Goal: Find specific page/section: Find specific page/section

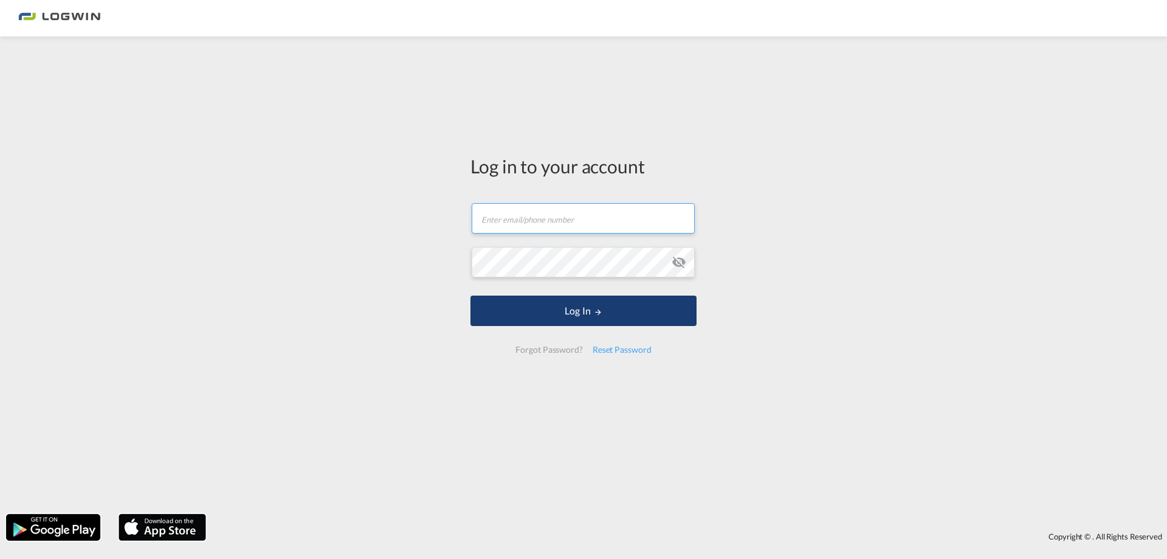
type input "[PERSON_NAME][EMAIL_ADDRESS][PERSON_NAME][DOMAIN_NAME]"
click at [603, 309] on button "Log In" at bounding box center [584, 310] width 226 height 30
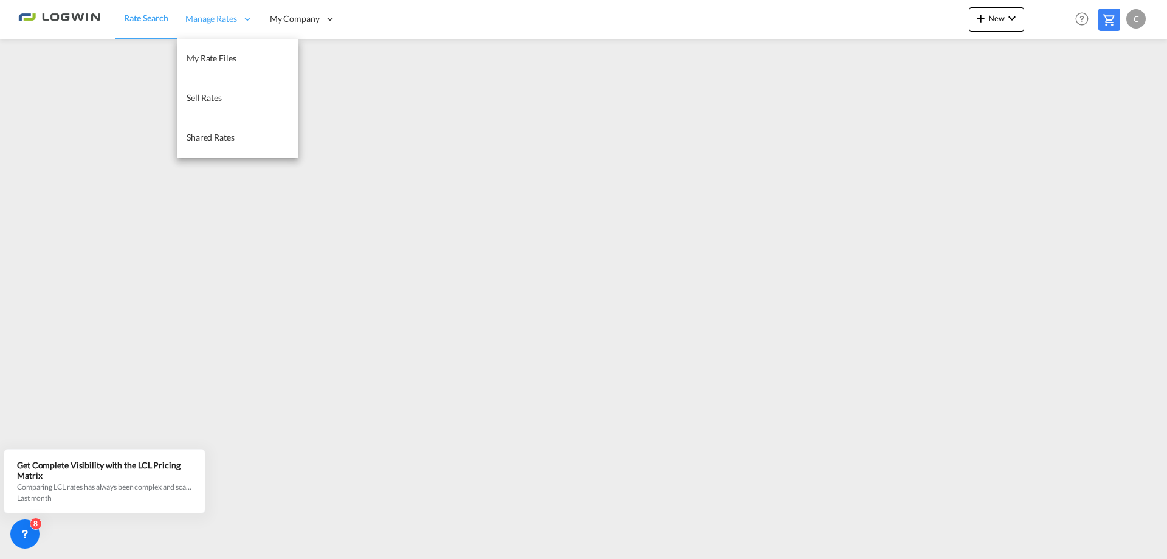
click at [225, 24] on span "Manage Rates" at bounding box center [211, 19] width 52 height 12
click at [229, 62] on span "My Rate Files" at bounding box center [212, 58] width 50 height 10
